Goal: Book appointment/travel/reservation

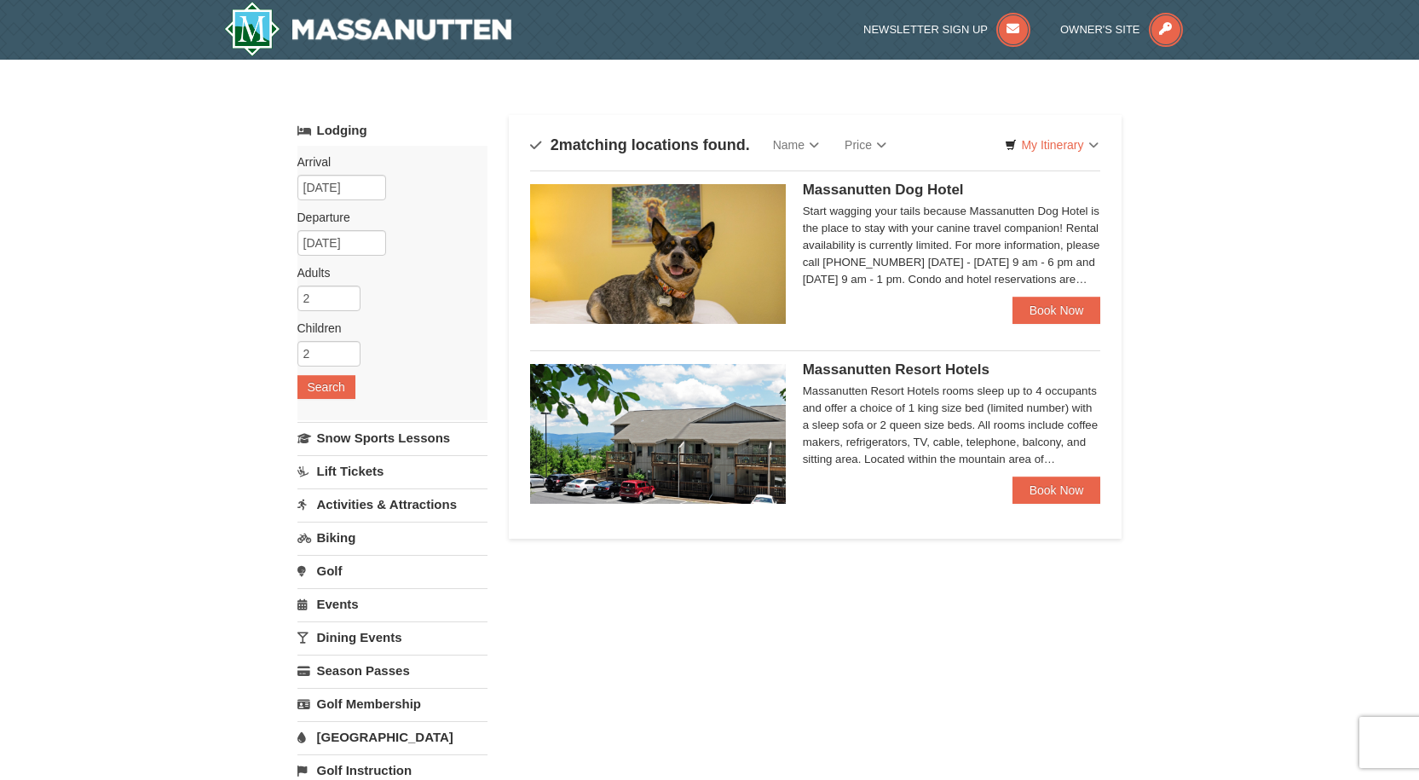
click at [925, 458] on div "Massanutten Resort Hotels rooms sleep up to 4 occupants and offer a choice of 1…" at bounding box center [952, 425] width 298 height 85
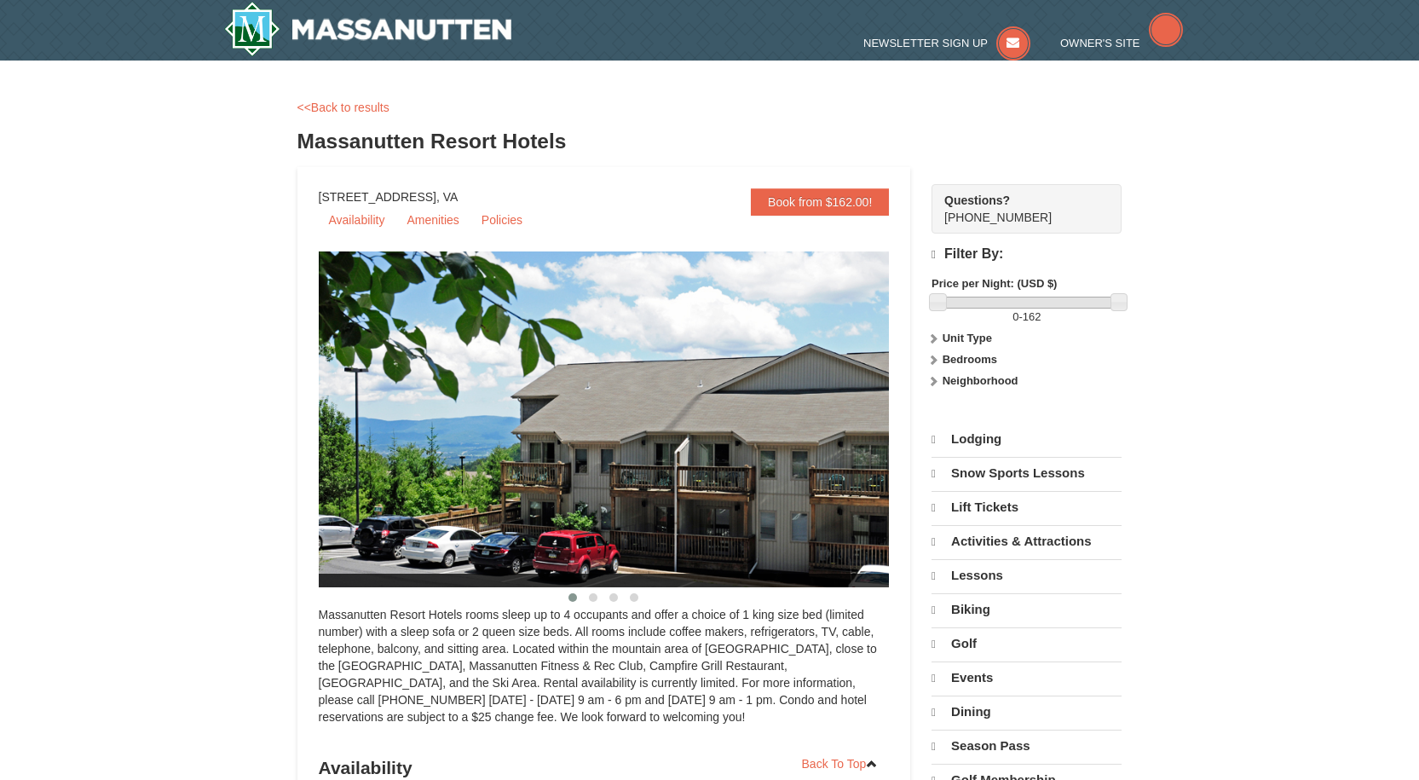
select select "9"
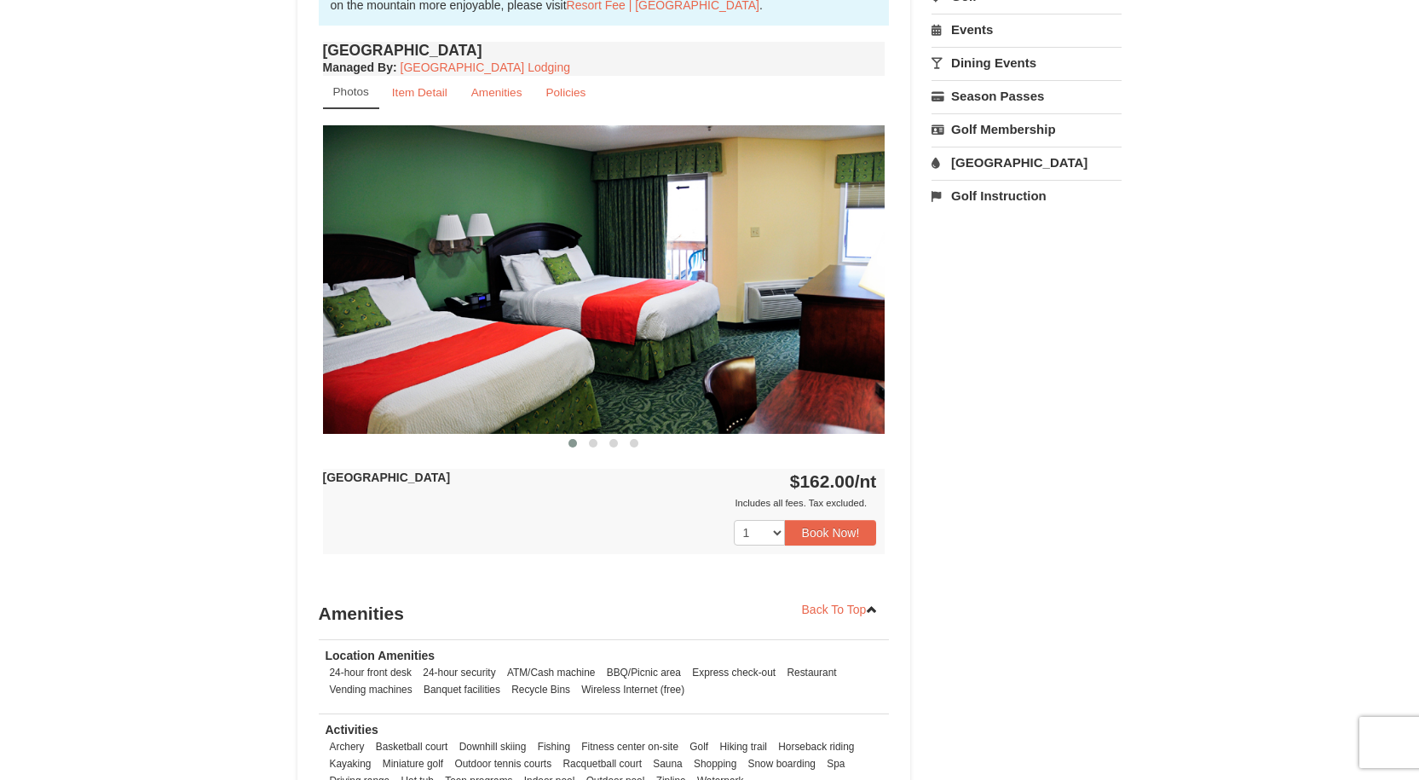
scroll to position [511, 0]
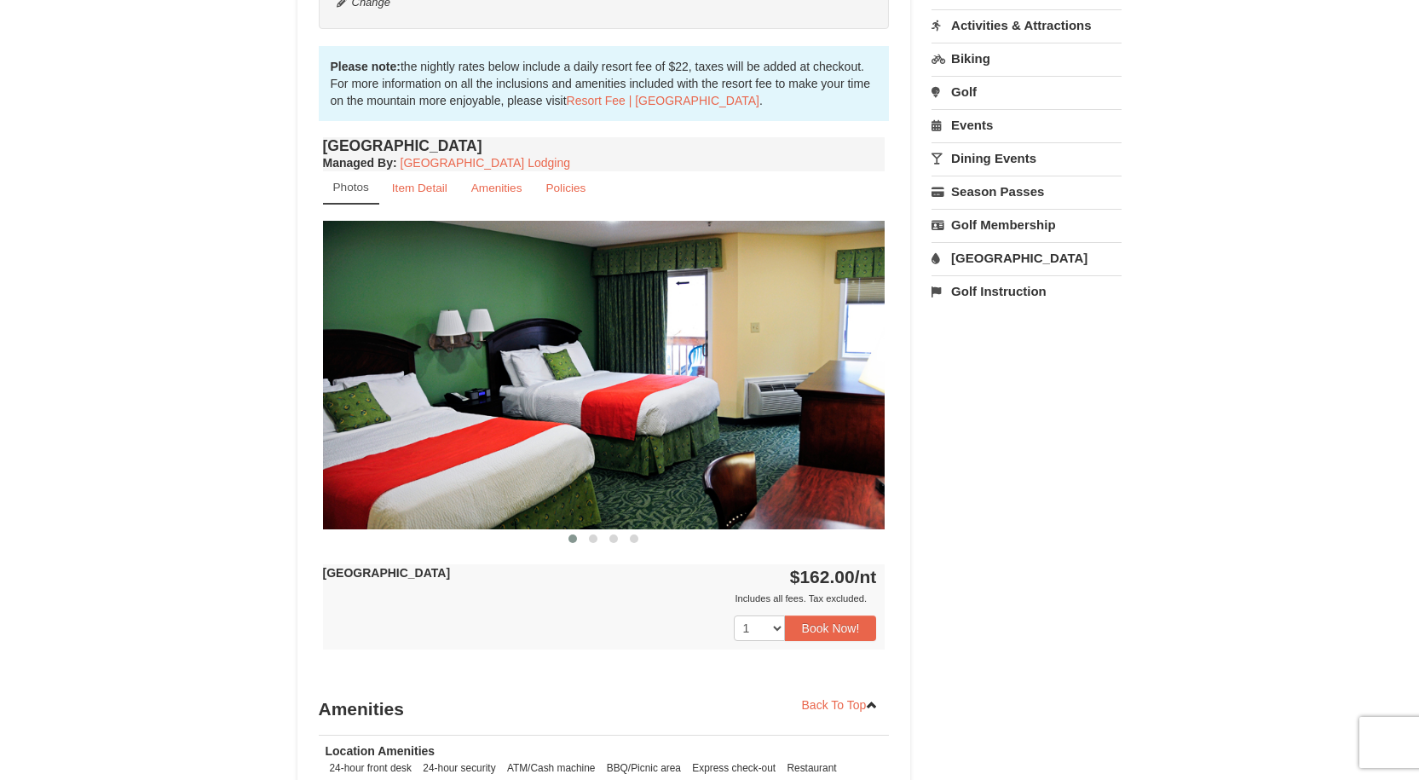
click at [827, 418] on img at bounding box center [604, 375] width 562 height 308
click at [831, 383] on img at bounding box center [604, 375] width 562 height 308
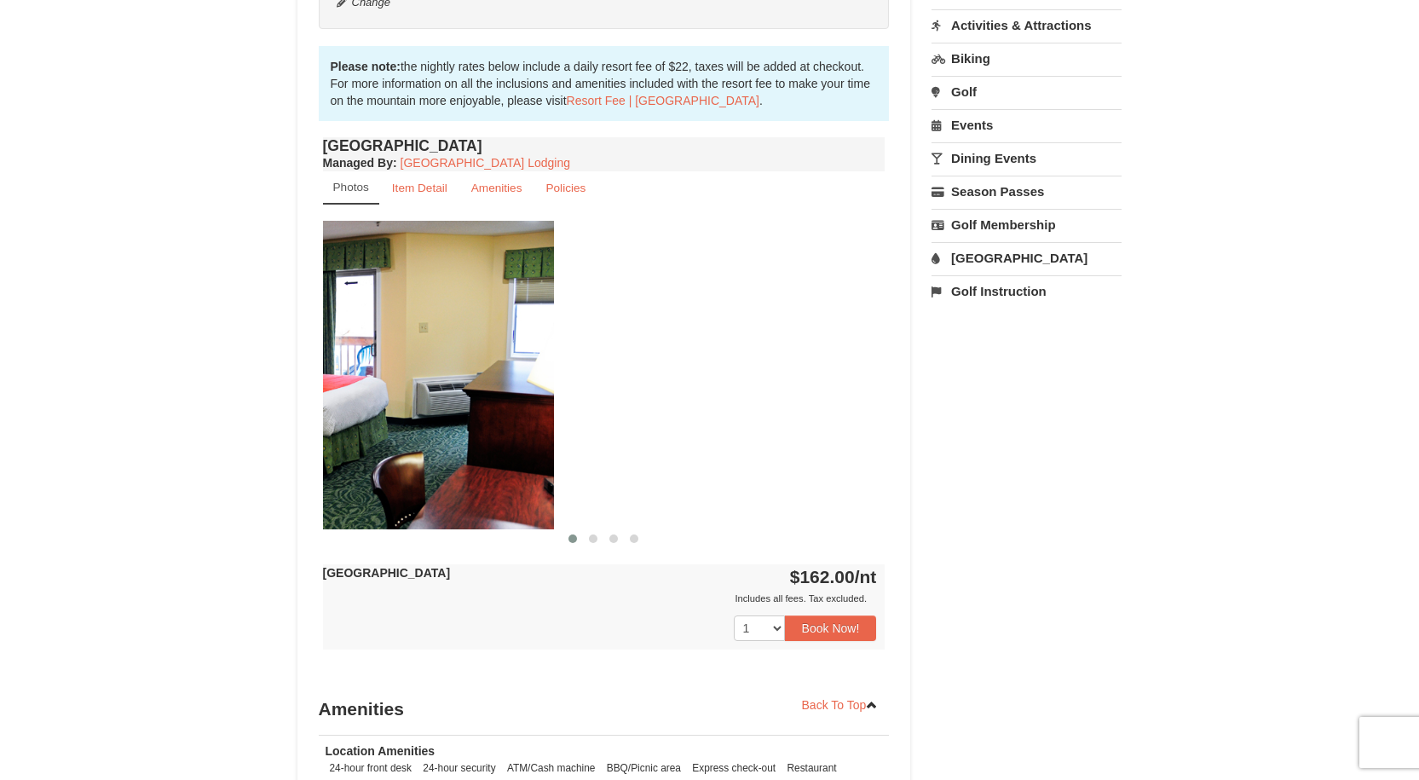
drag, startPoint x: 852, startPoint y: 374, endPoint x: 521, endPoint y: 382, distance: 331.6
click at [521, 382] on img at bounding box center [272, 375] width 562 height 308
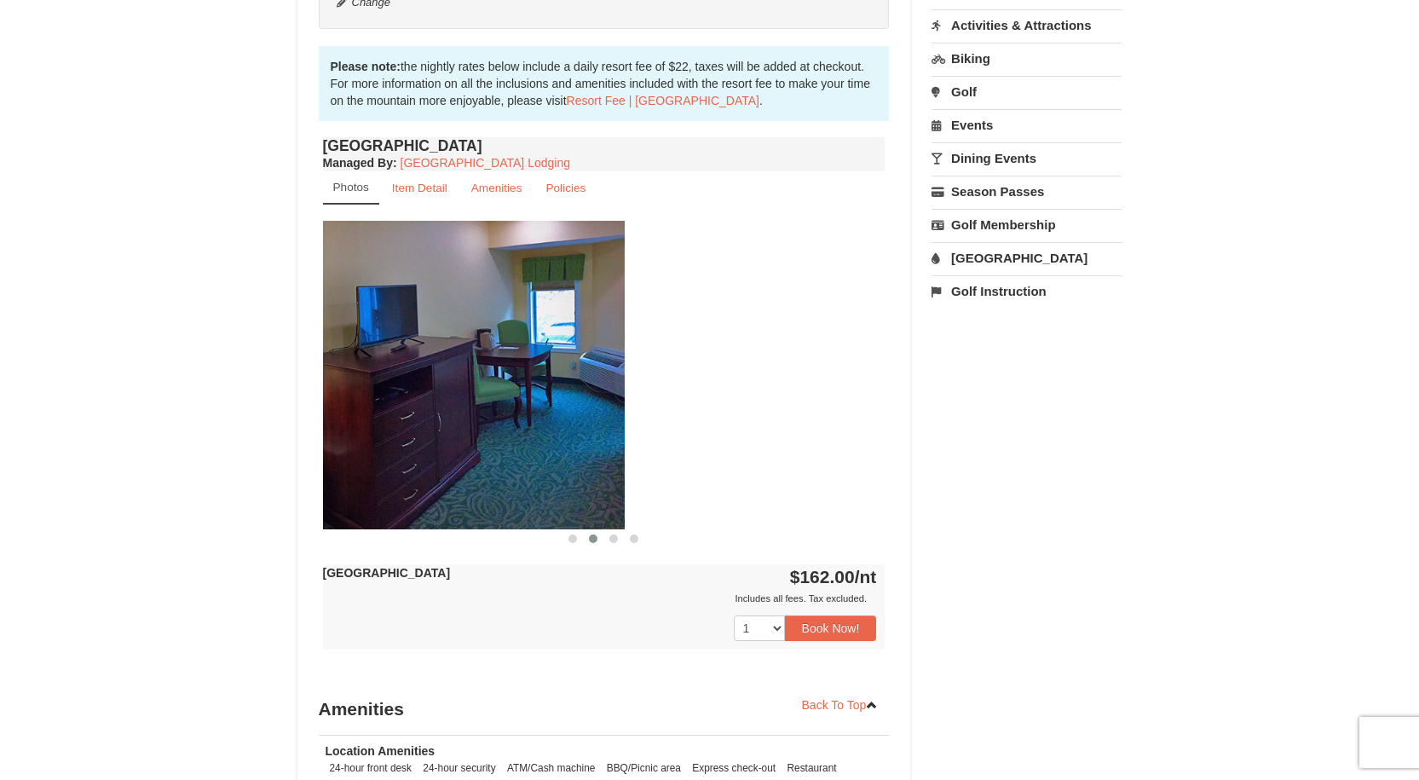
drag, startPoint x: 758, startPoint y: 395, endPoint x: 439, endPoint y: 377, distance: 319.2
click at [439, 377] on img at bounding box center [343, 375] width 562 height 308
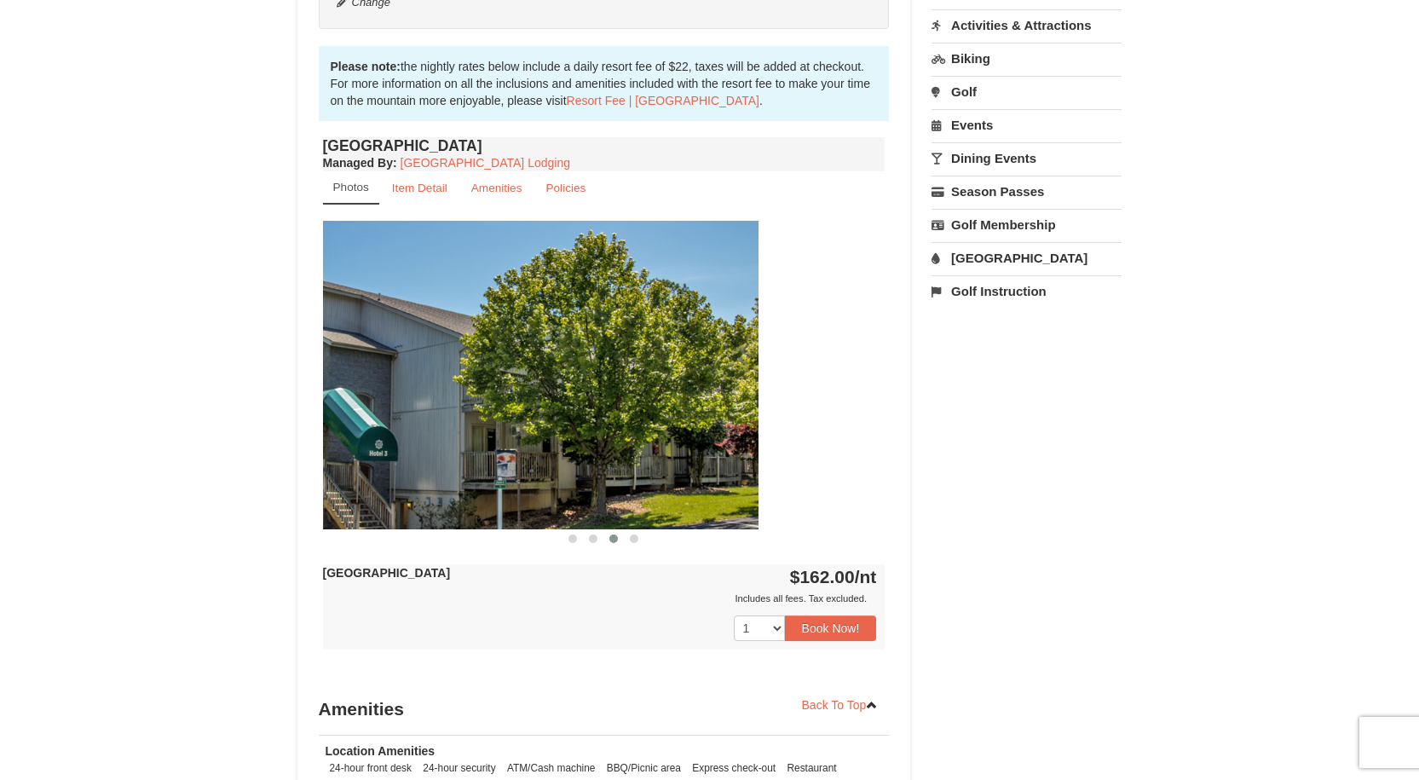
drag, startPoint x: 795, startPoint y: 394, endPoint x: 431, endPoint y: 383, distance: 364.0
click at [431, 377] on img at bounding box center [477, 375] width 562 height 308
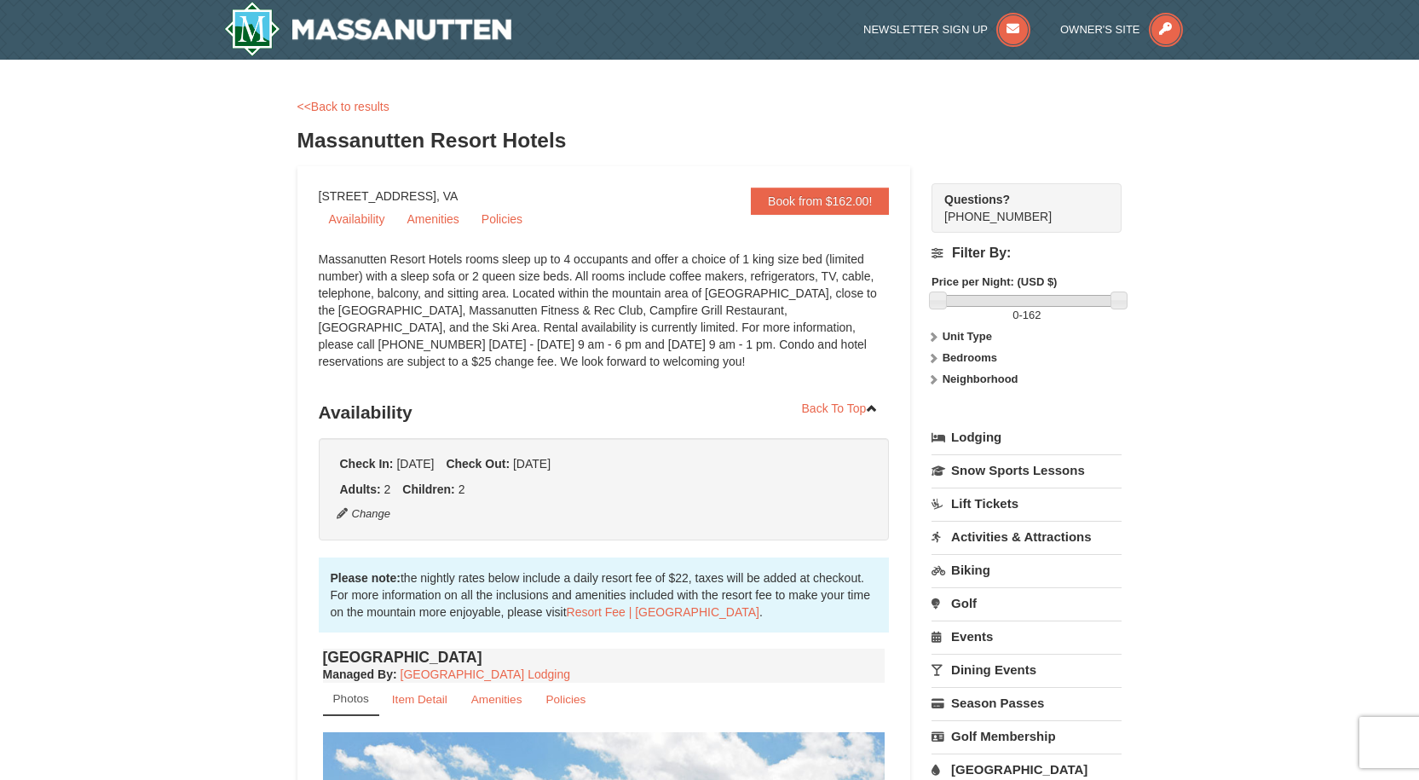
scroll to position [85, 0]
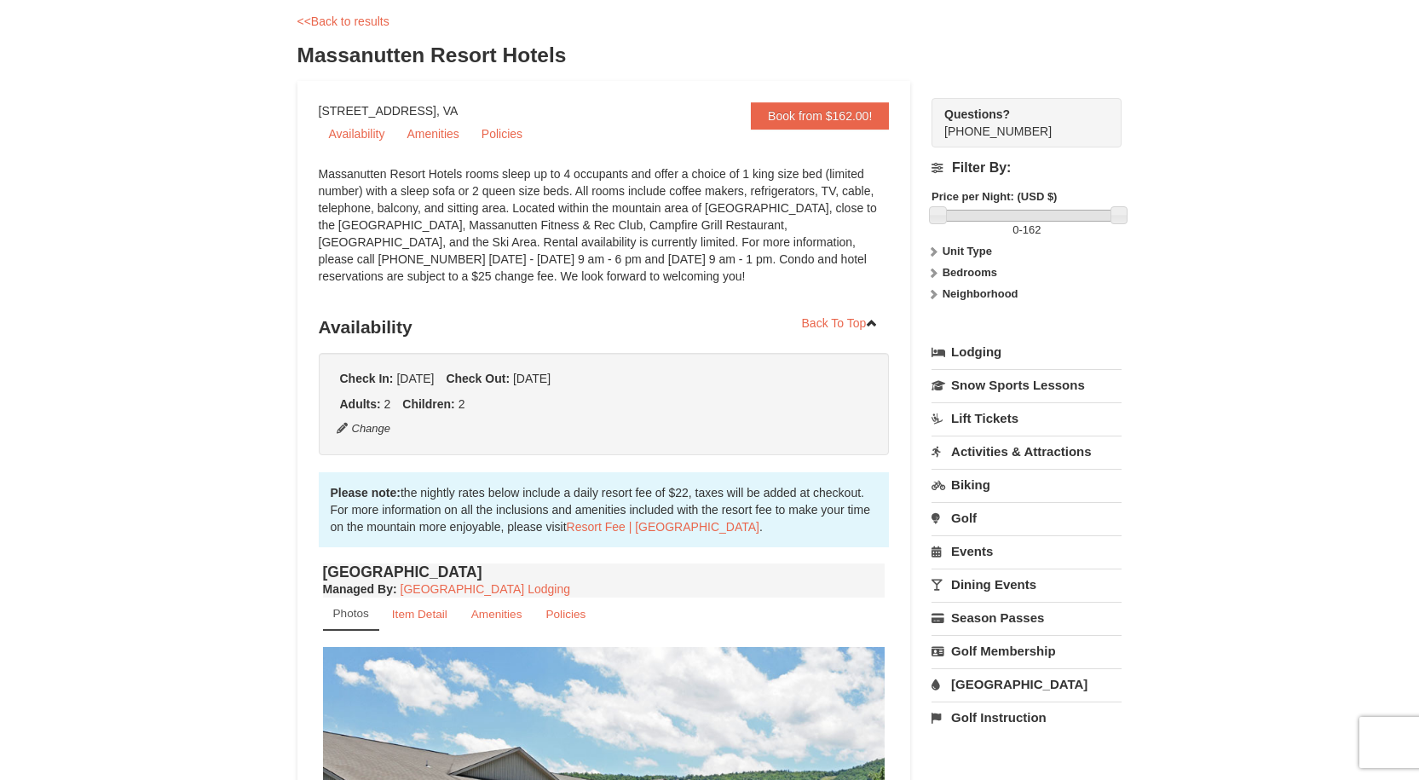
click at [1006, 447] on link "Activities & Attractions" at bounding box center [1026, 451] width 190 height 32
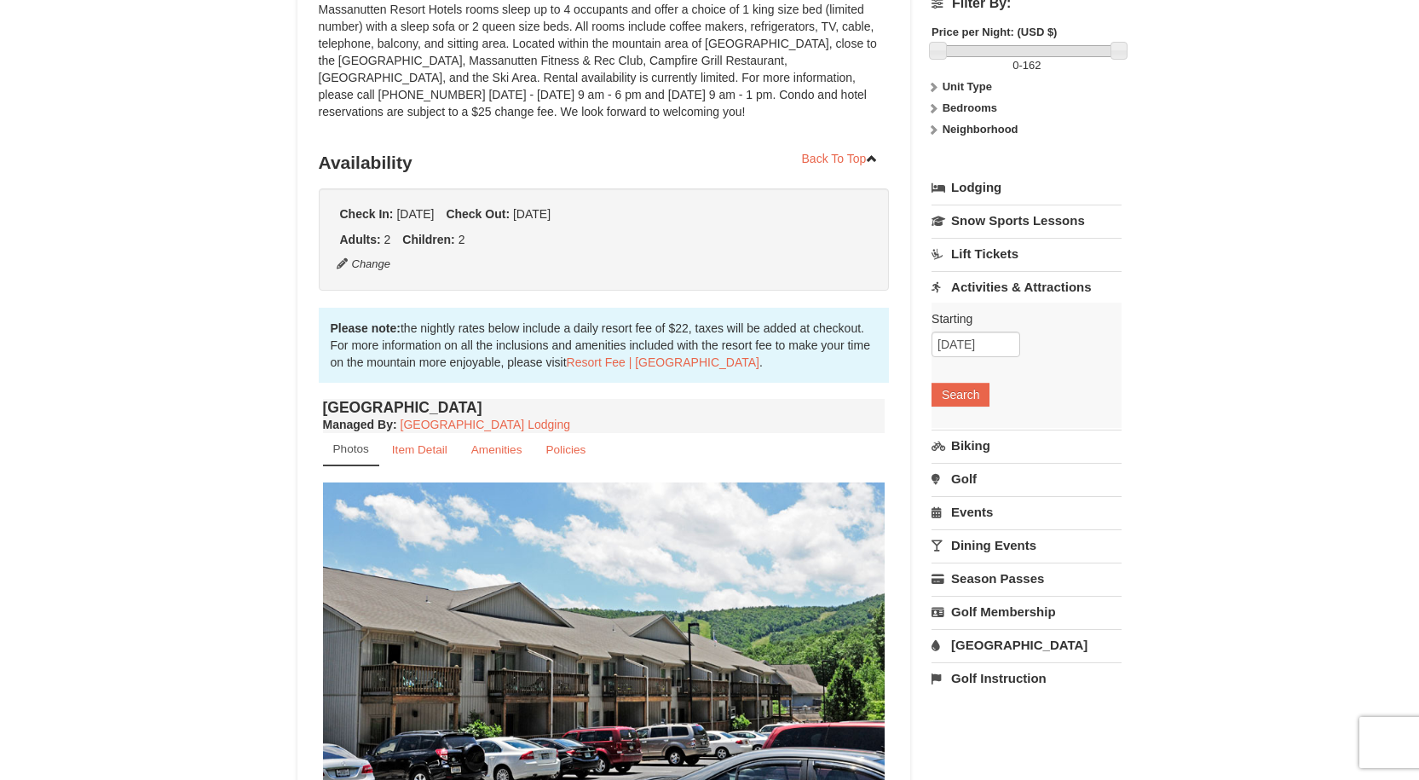
scroll to position [256, 0]
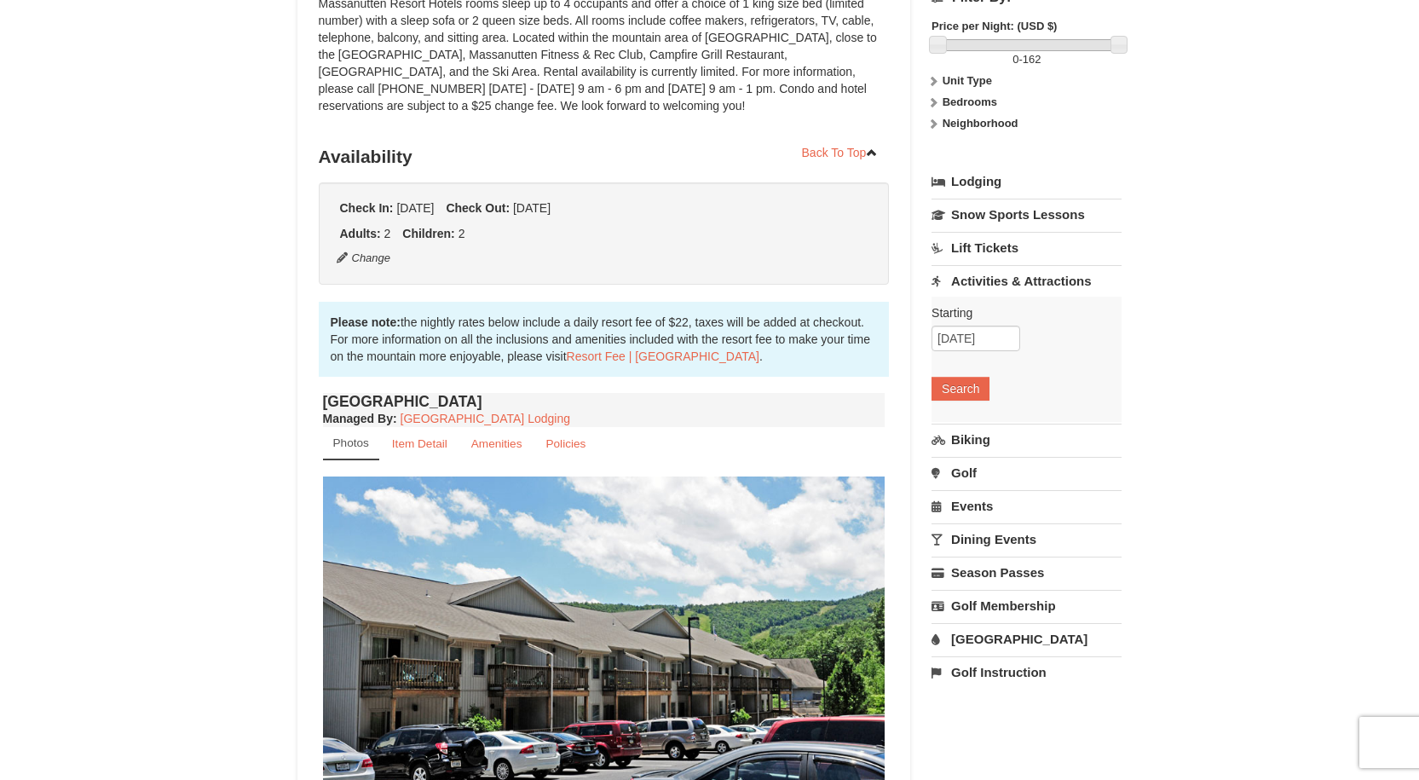
click at [997, 642] on link "[GEOGRAPHIC_DATA]" at bounding box center [1026, 639] width 190 height 32
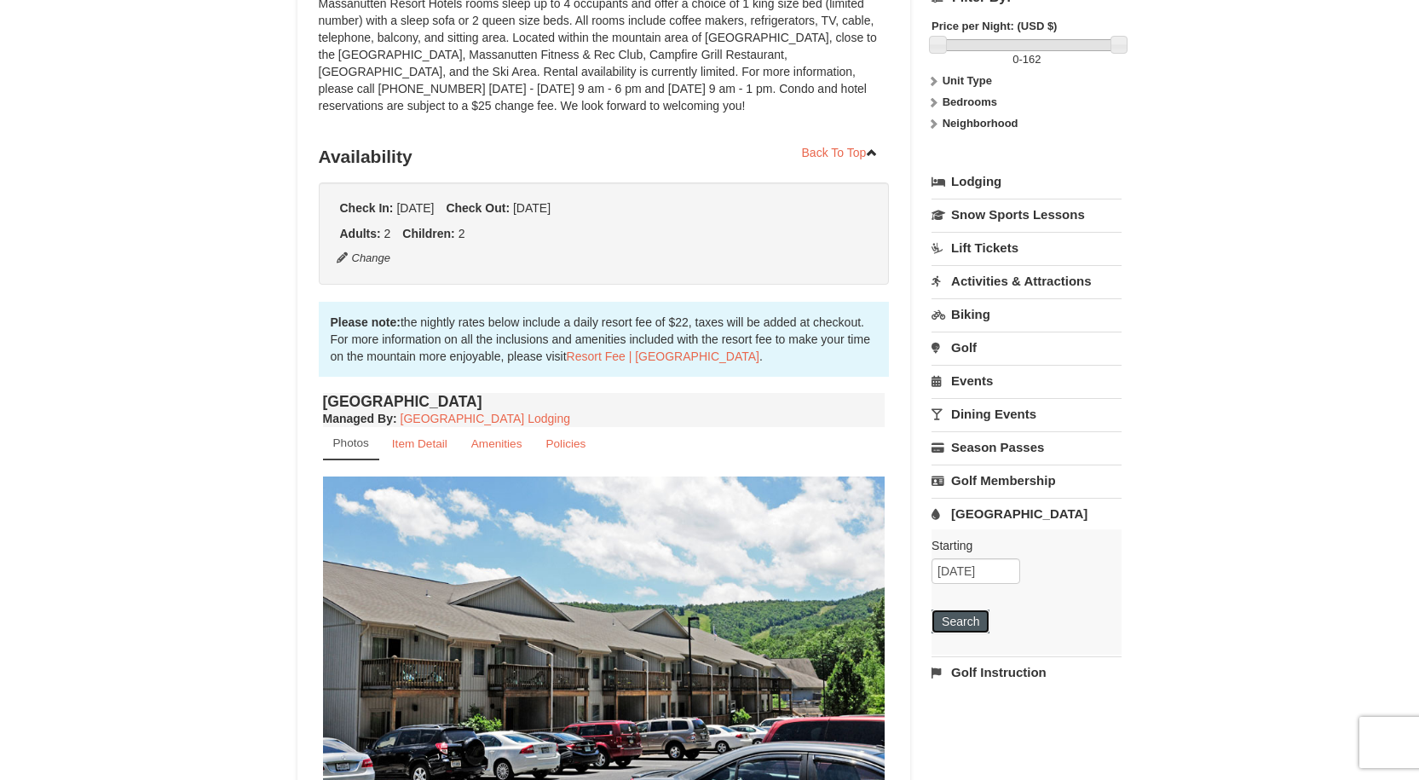
click at [971, 629] on button "Search" at bounding box center [960, 621] width 58 height 24
